Goal: Task Accomplishment & Management: Manage account settings

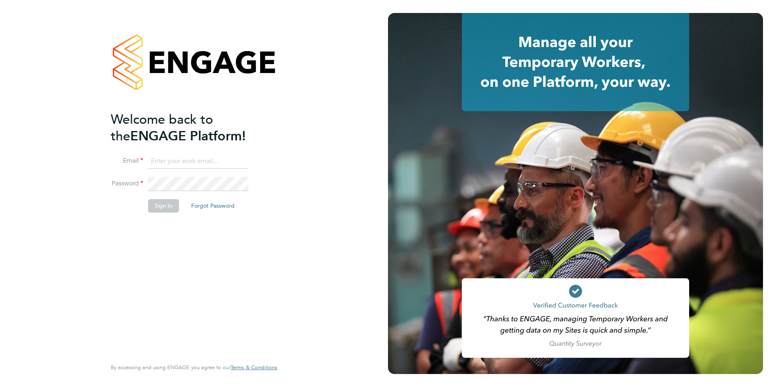
click at [235, 159] on input at bounding box center [198, 161] width 100 height 15
type input "daryl.jackson@bandk.co.uk"
click at [171, 200] on button "Sign In" at bounding box center [163, 205] width 31 height 13
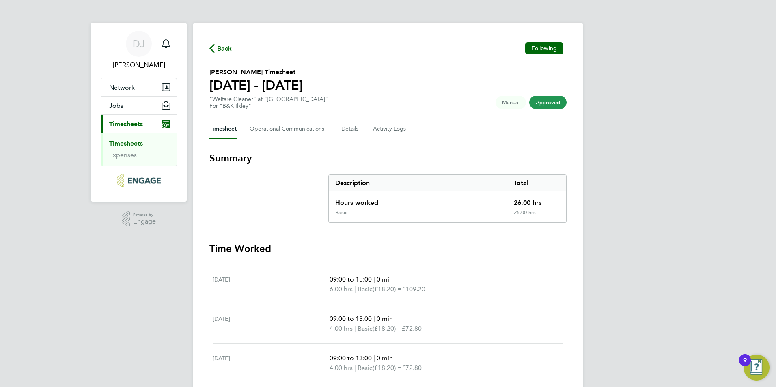
click at [168, 123] on icon "Main navigation" at bounding box center [166, 124] width 8 height 8
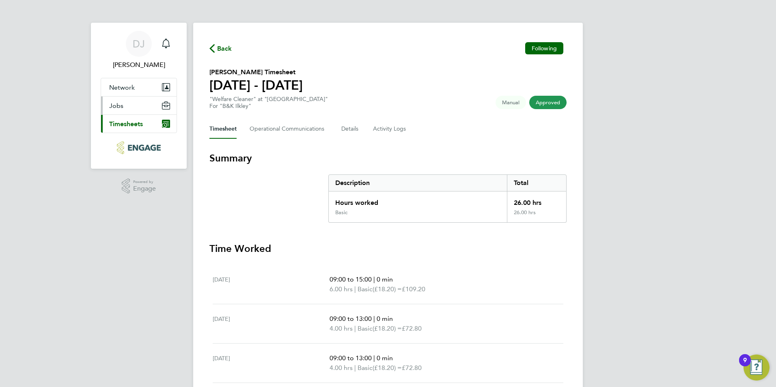
click at [118, 105] on span "Jobs" at bounding box center [116, 106] width 14 height 8
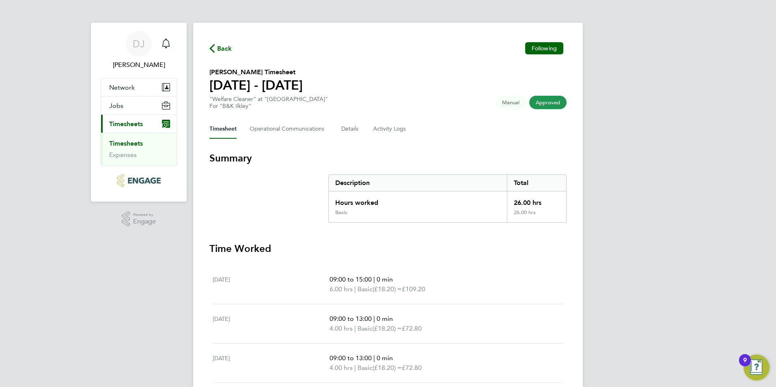
click at [745, 360] on div "9" at bounding box center [745, 365] width 4 height 11
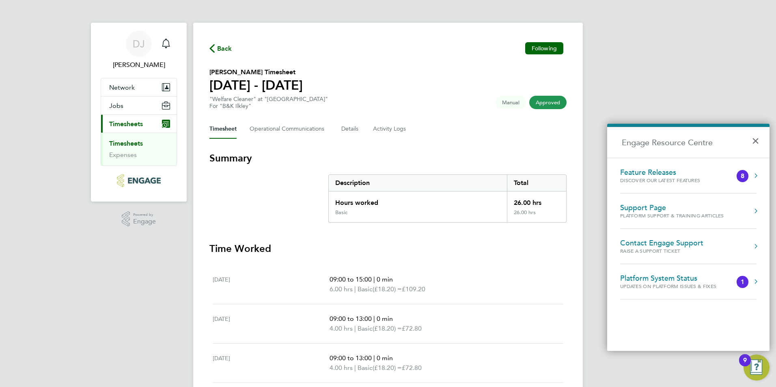
click at [665, 46] on div "DJ [PERSON_NAME] Notifications Applications: Network Sites Jobs Placements Curr…" at bounding box center [388, 281] width 776 height 563
click at [755, 141] on button "×" at bounding box center [757, 138] width 12 height 18
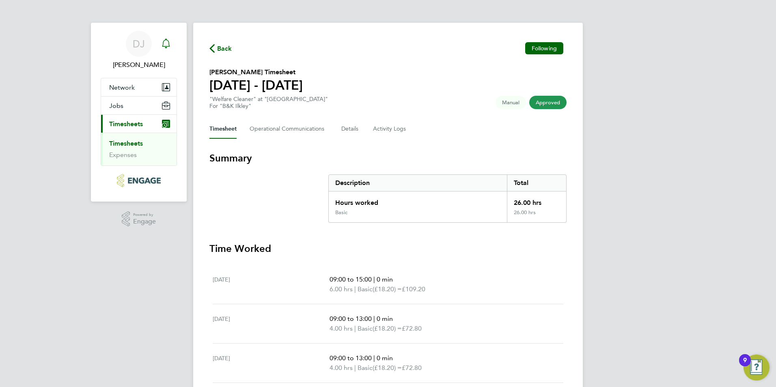
click at [163, 41] on icon "Main navigation" at bounding box center [166, 43] width 8 height 8
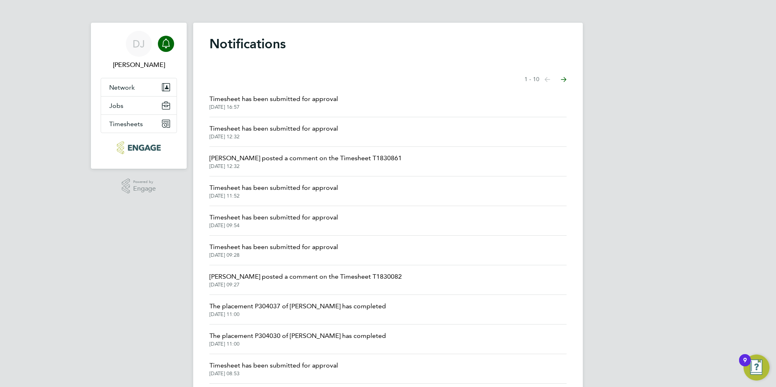
click at [307, 187] on span "Timesheet has been submitted for approval" at bounding box center [273, 188] width 129 height 10
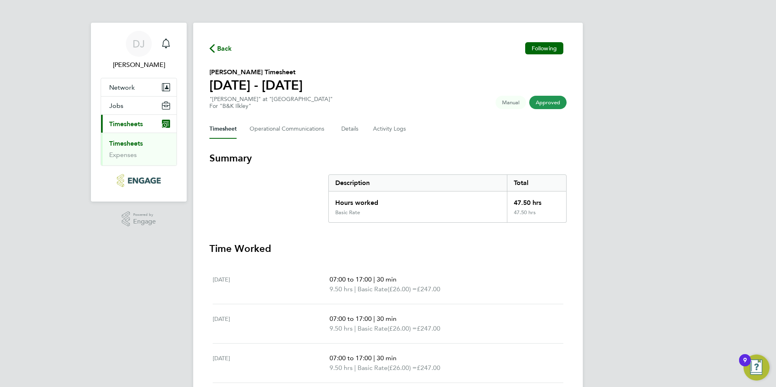
click at [221, 49] on span "Back" at bounding box center [224, 49] width 15 height 10
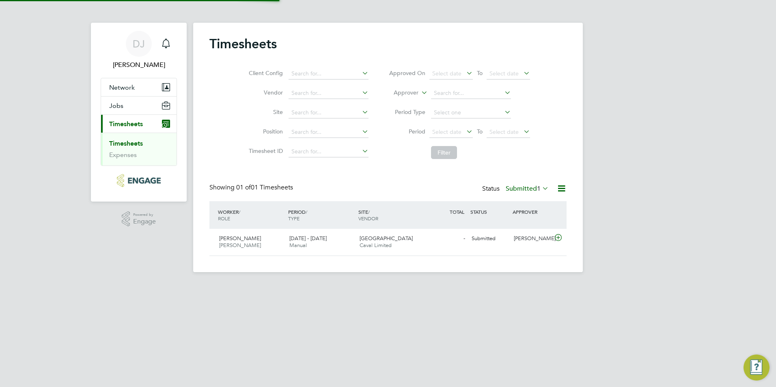
scroll to position [21, 71]
click at [170, 41] on icon "Main navigation" at bounding box center [166, 44] width 10 height 10
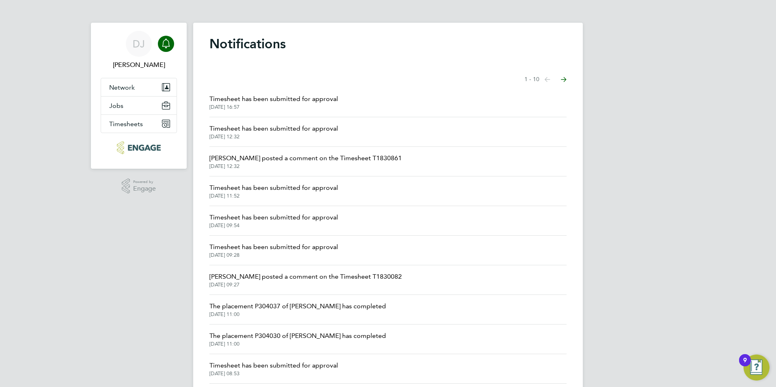
click at [272, 219] on span "Timesheet has been submitted for approval" at bounding box center [273, 218] width 129 height 10
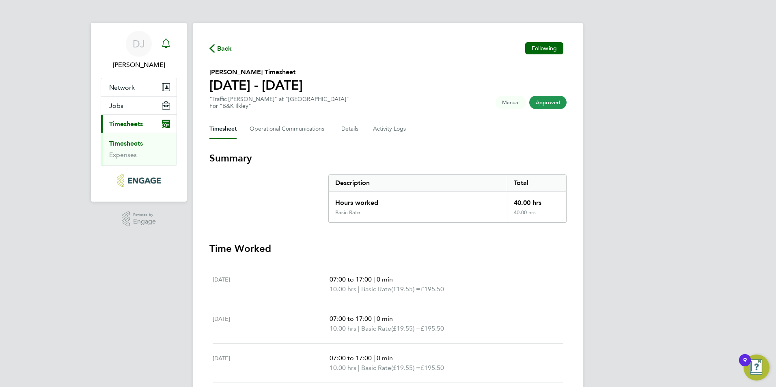
click at [166, 46] on icon "Main navigation" at bounding box center [166, 43] width 8 height 8
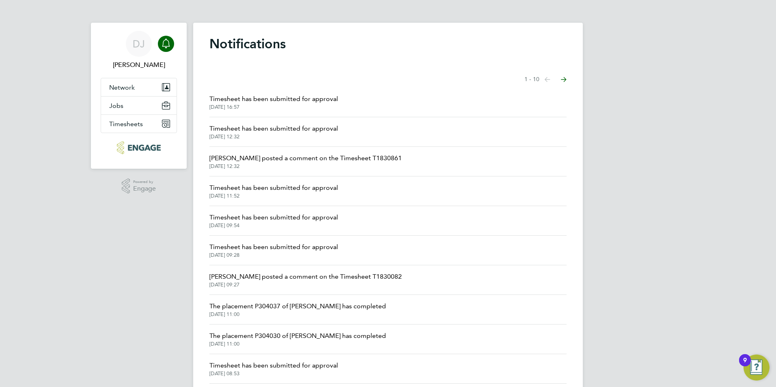
click at [262, 221] on span "Timesheet has been submitted for approval" at bounding box center [273, 218] width 129 height 10
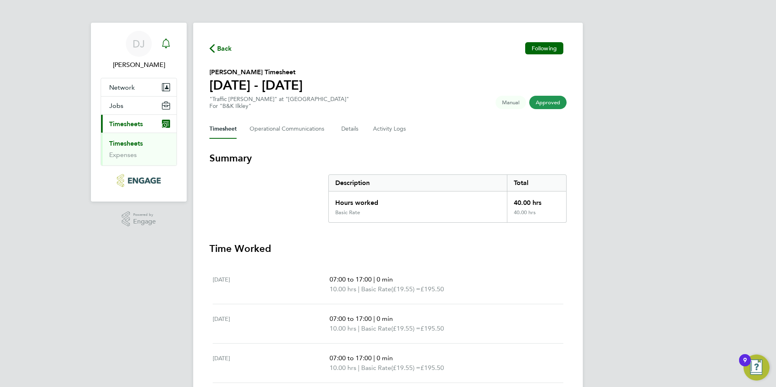
click at [166, 41] on icon "Main navigation" at bounding box center [166, 44] width 10 height 10
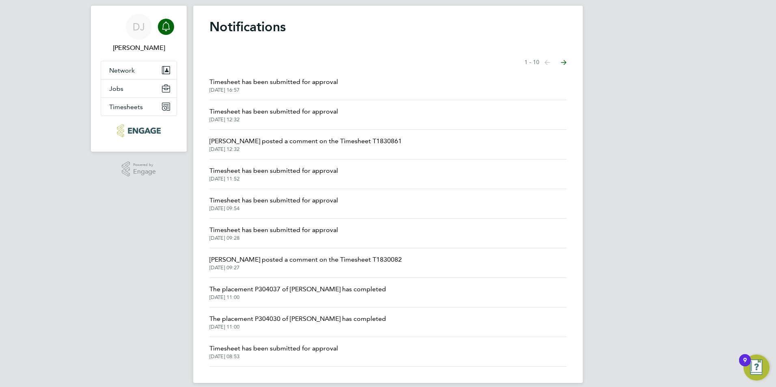
scroll to position [26, 0]
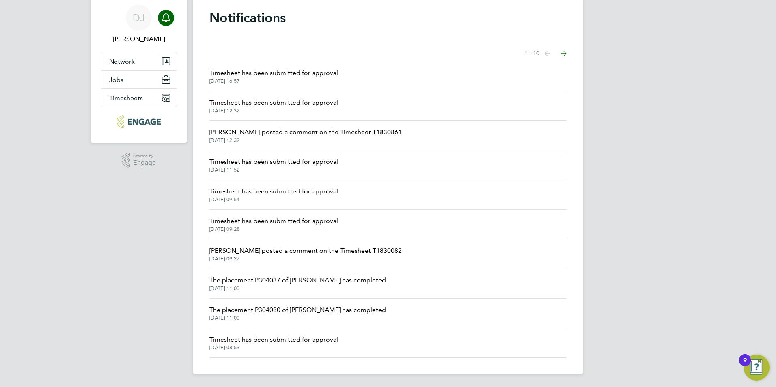
click at [318, 222] on span "Timesheet has been submitted for approval" at bounding box center [273, 221] width 129 height 10
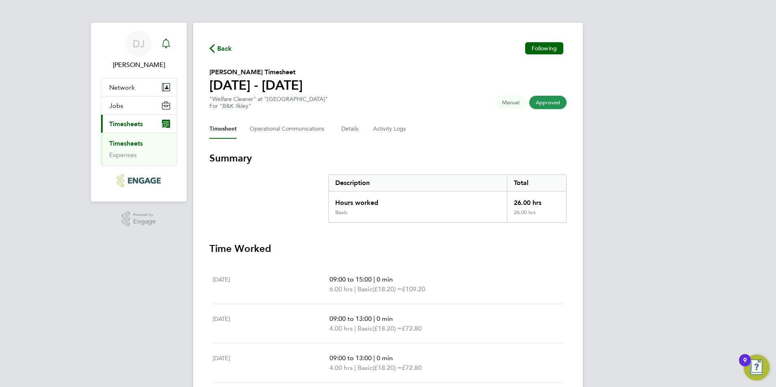
click at [167, 42] on icon "Main navigation" at bounding box center [166, 44] width 10 height 10
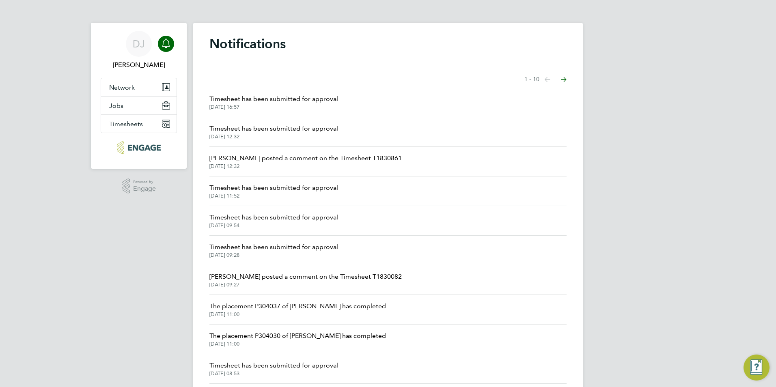
scroll to position [26, 0]
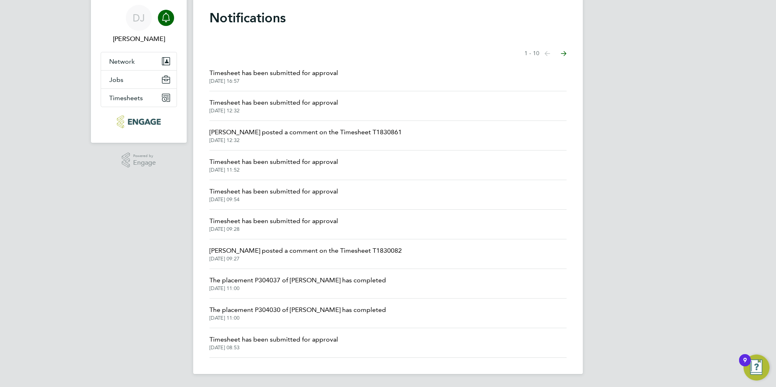
click at [308, 219] on span "Timesheet has been submitted for approval" at bounding box center [273, 221] width 129 height 10
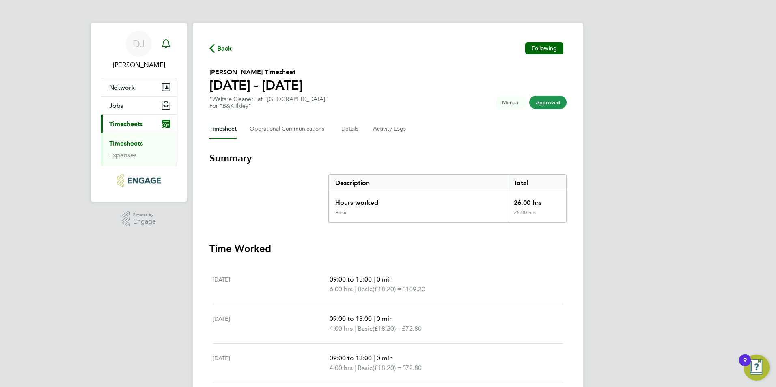
click at [167, 41] on icon "Main navigation" at bounding box center [166, 44] width 10 height 10
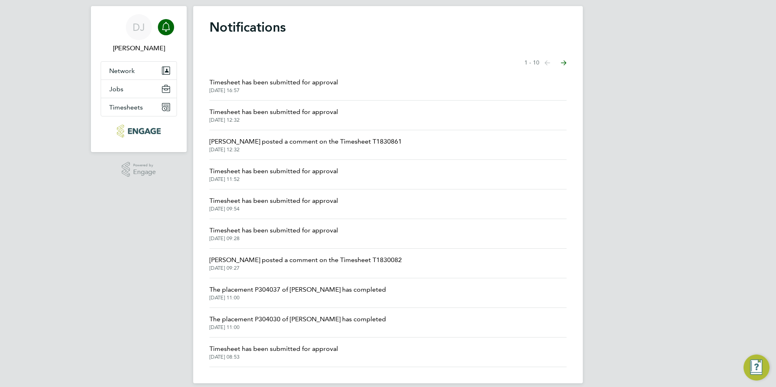
scroll to position [26, 0]
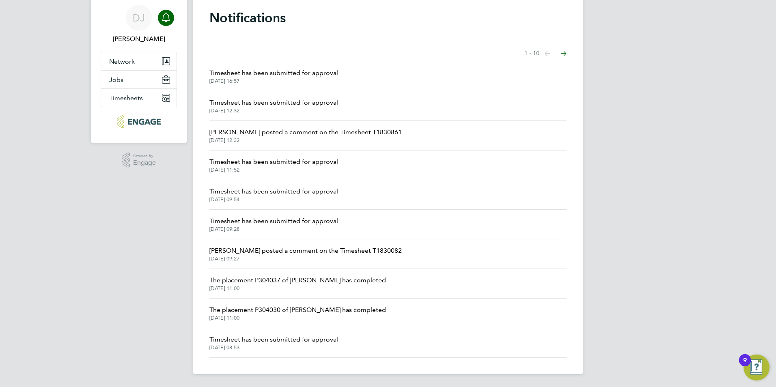
click at [273, 340] on span "Timesheet has been submitted for approval" at bounding box center [273, 340] width 129 height 10
drag, startPoint x: 274, startPoint y: 340, endPoint x: 223, endPoint y: 340, distance: 51.1
click at [223, 340] on span "Timesheet has been submitted for approval" at bounding box center [273, 340] width 129 height 10
